Goal: Task Accomplishment & Management: Complete application form

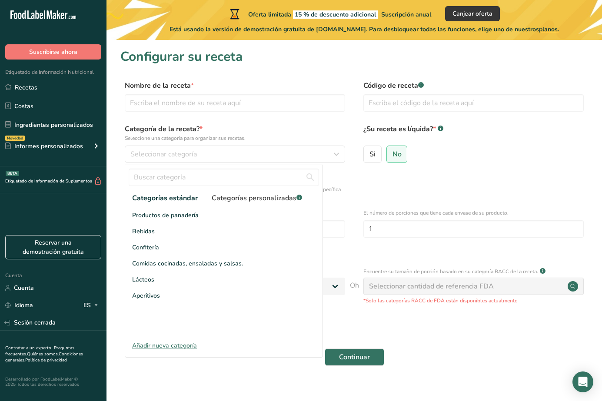
click at [275, 190] on link "Categorías personalizadas .a-a{fill:#347362;}.b-a{fill:#fff;}" at bounding box center [257, 198] width 104 height 18
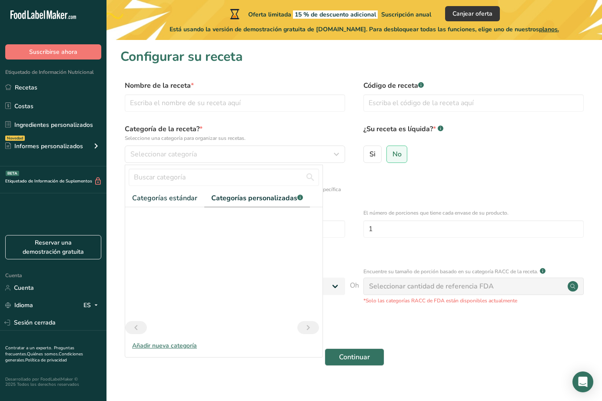
click at [498, 169] on form "Nombre de la receta * Código de receta .a-a{fill:#347362;}.b-a{fill:#fff;} Cate…" at bounding box center [354, 225] width 468 height 291
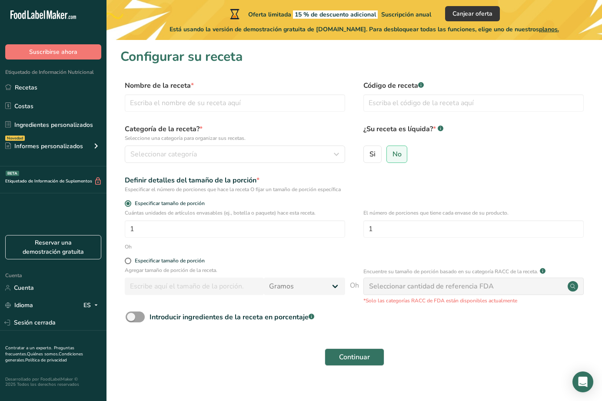
click at [455, 290] on font "Seleccionar cantidad de referencia FDA" at bounding box center [431, 287] width 125 height 10
click at [145, 106] on input "text" at bounding box center [235, 102] width 220 height 17
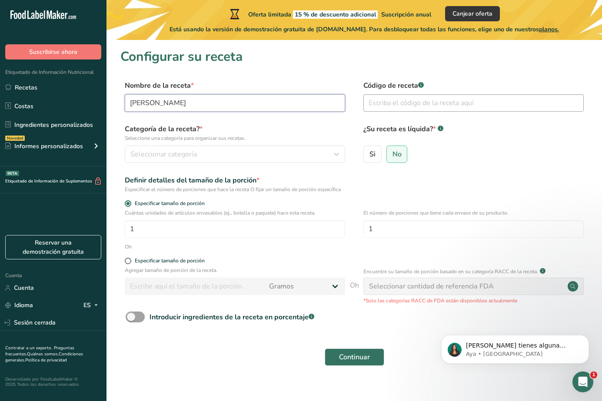
type input "harina de yuca"
click at [387, 106] on input "text" at bounding box center [473, 102] width 220 height 17
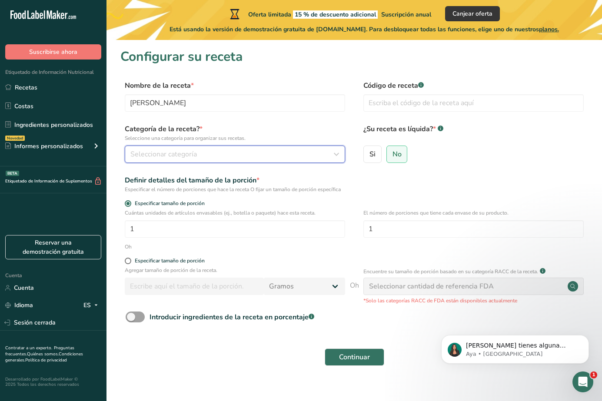
click at [201, 154] on div "Seleccionar categoría" at bounding box center [232, 154] width 204 height 10
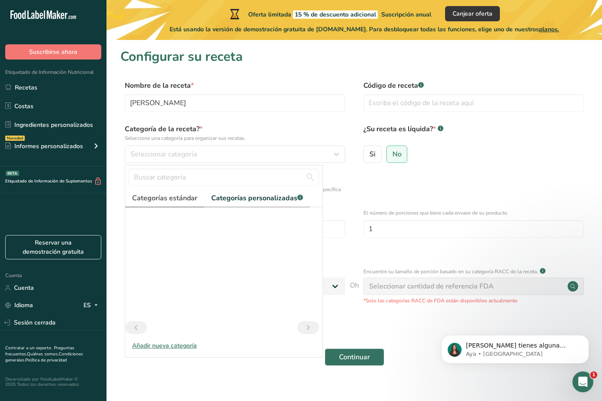
click at [185, 196] on font "Categorías estándar" at bounding box center [164, 198] width 65 height 10
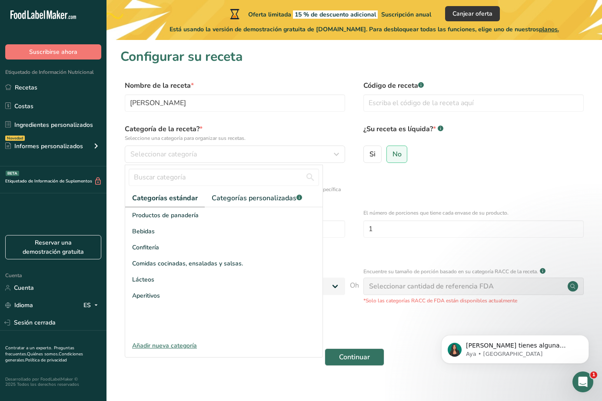
click at [183, 346] on font "Añadir nueva categoría" at bounding box center [164, 346] width 65 height 8
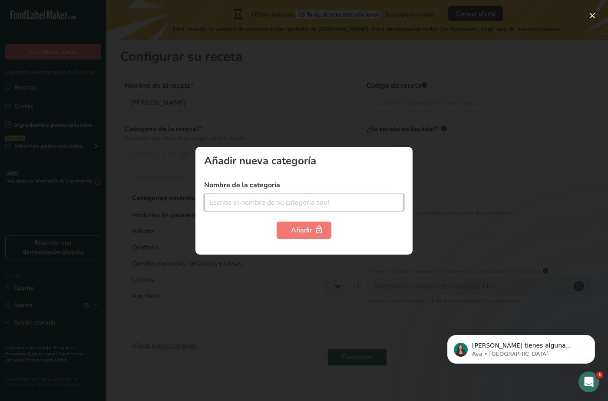
click at [243, 202] on input "text" at bounding box center [304, 202] width 200 height 17
type input "Harinas Naturales"
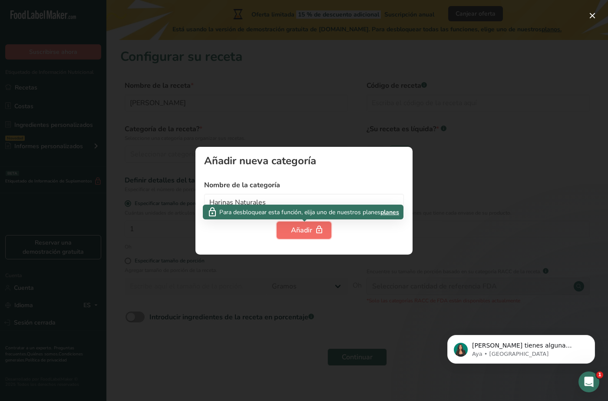
click at [306, 236] on button "Añadir" at bounding box center [304, 230] width 55 height 17
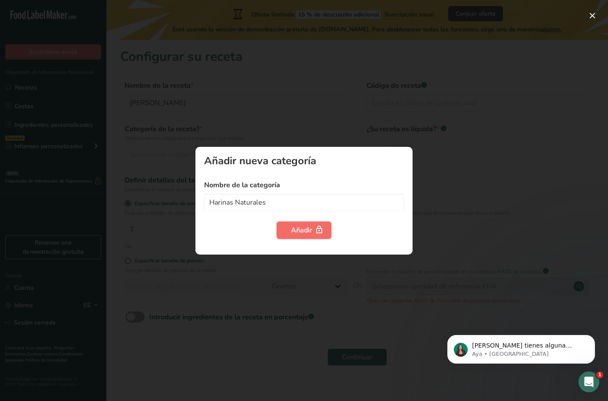
click at [310, 229] on font "Añadir" at bounding box center [301, 231] width 21 height 10
click at [411, 245] on div "Añadir nueva categoría Nombre de la categoría Harinas Naturales Añadir" at bounding box center [304, 201] width 217 height 108
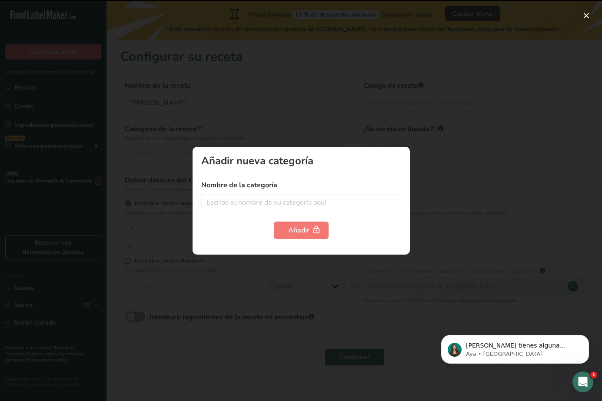
click at [502, 249] on section "Configurar su receta Nombre de la receta * harina de yuca Código de receta .a-a…" at bounding box center [353, 212] width 495 height 345
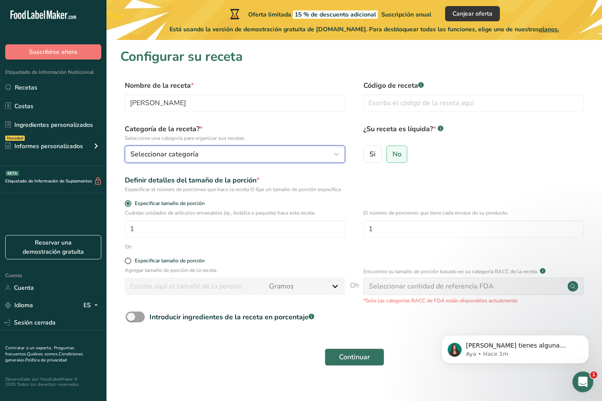
click at [193, 150] on font "Seleccionar categoría" at bounding box center [164, 154] width 68 height 10
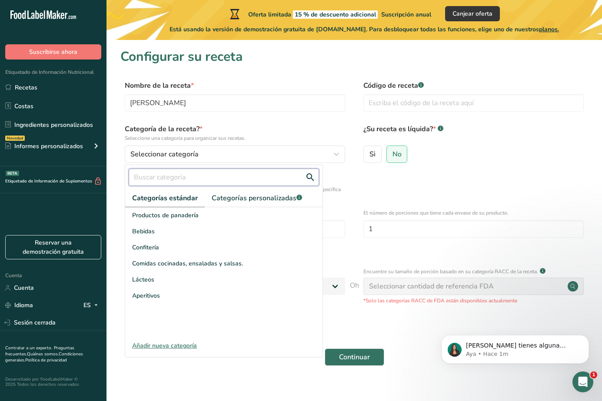
click at [205, 183] on input "text" at bounding box center [224, 177] width 190 height 17
click at [325, 349] on button "Continuar" at bounding box center [355, 357] width 60 height 17
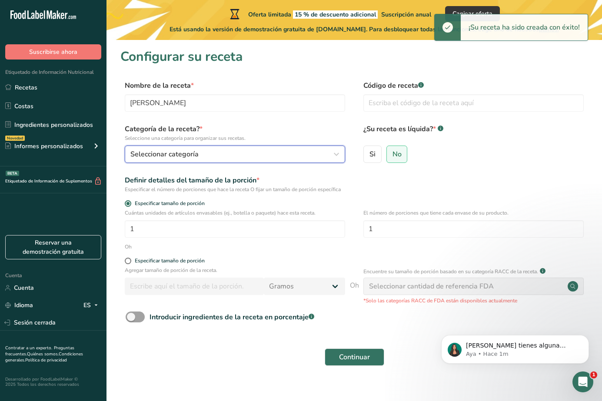
click at [211, 149] on div "Seleccionar categoría" at bounding box center [232, 154] width 204 height 10
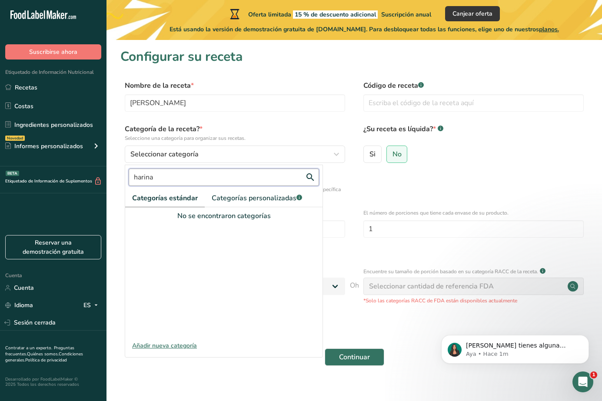
click at [286, 178] on input "harina" at bounding box center [224, 177] width 190 height 17
type input "h"
